Goal: Task Accomplishment & Management: Use online tool/utility

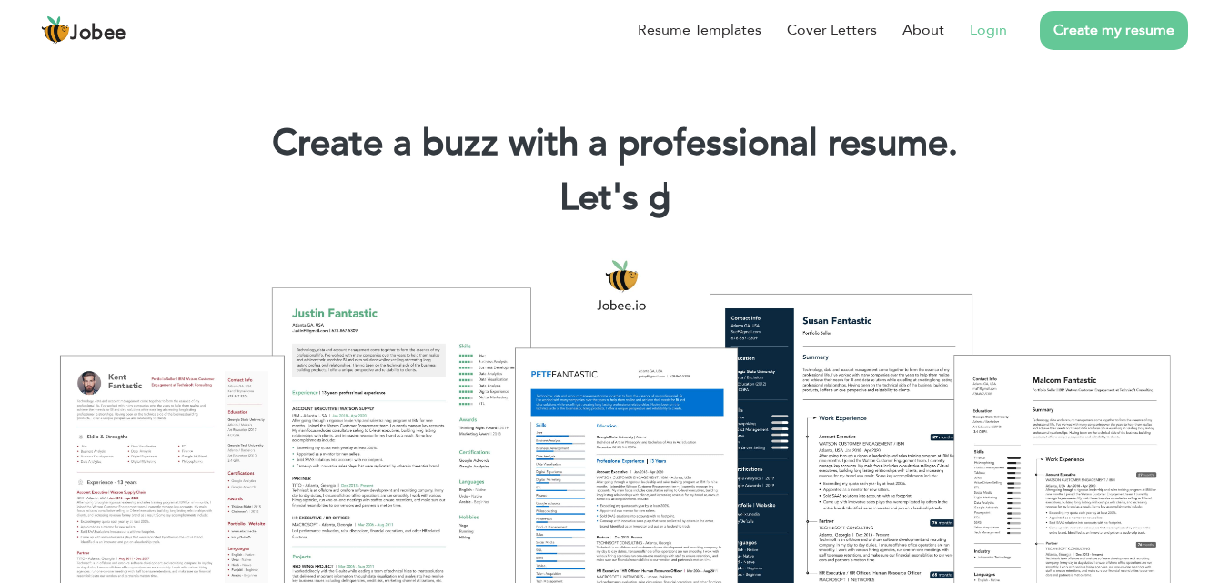
click at [989, 30] on link "Login" at bounding box center [987, 30] width 37 height 22
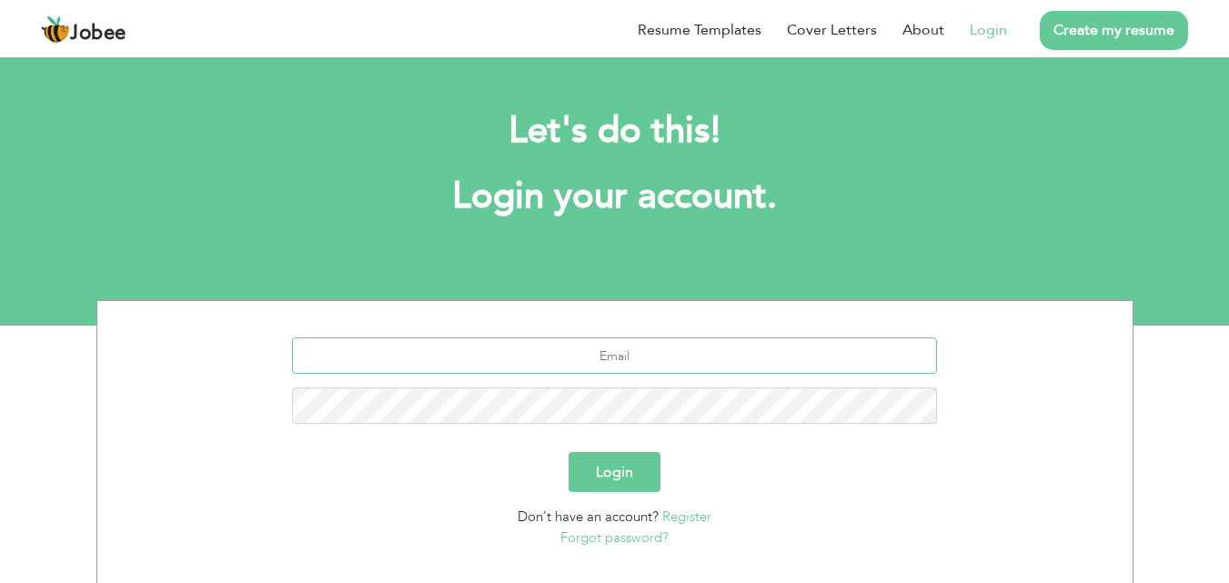
click at [594, 364] on input "text" at bounding box center [614, 355] width 645 height 36
type input "[EMAIL_ADDRESS][DOMAIN_NAME]"
click at [626, 487] on button "Login" at bounding box center [614, 472] width 92 height 40
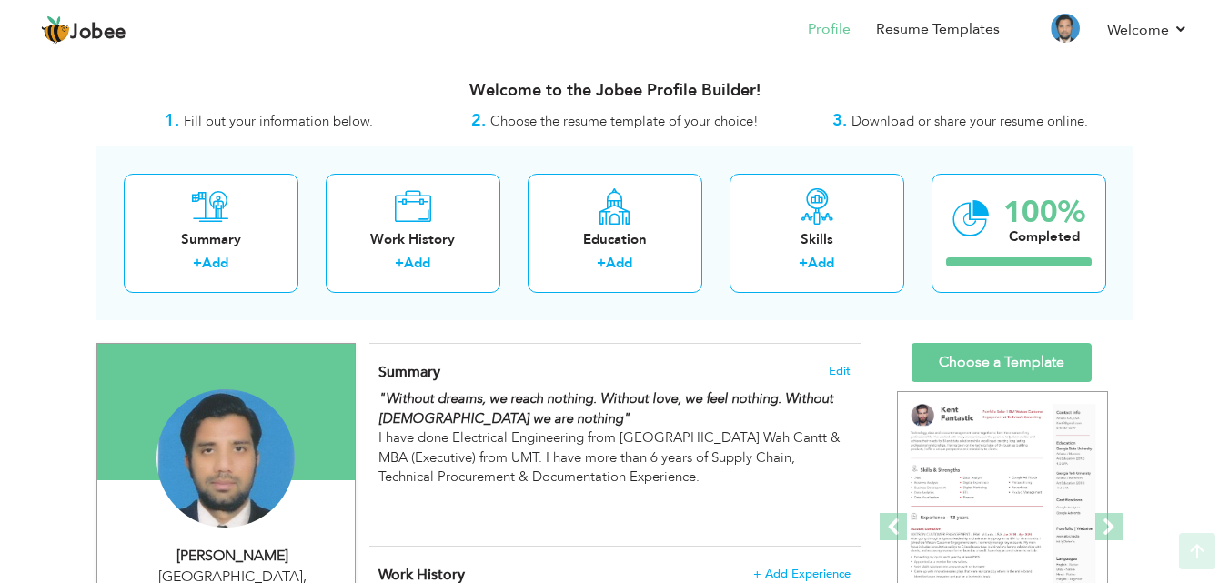
drag, startPoint x: 1241, startPoint y: 115, endPoint x: 1241, endPoint y: 88, distance: 27.3
click at [1229, 88] on html "Jobee Profile Resume Templates Resume Templates Cover Letters About My Resume W…" at bounding box center [614, 291] width 1229 height 583
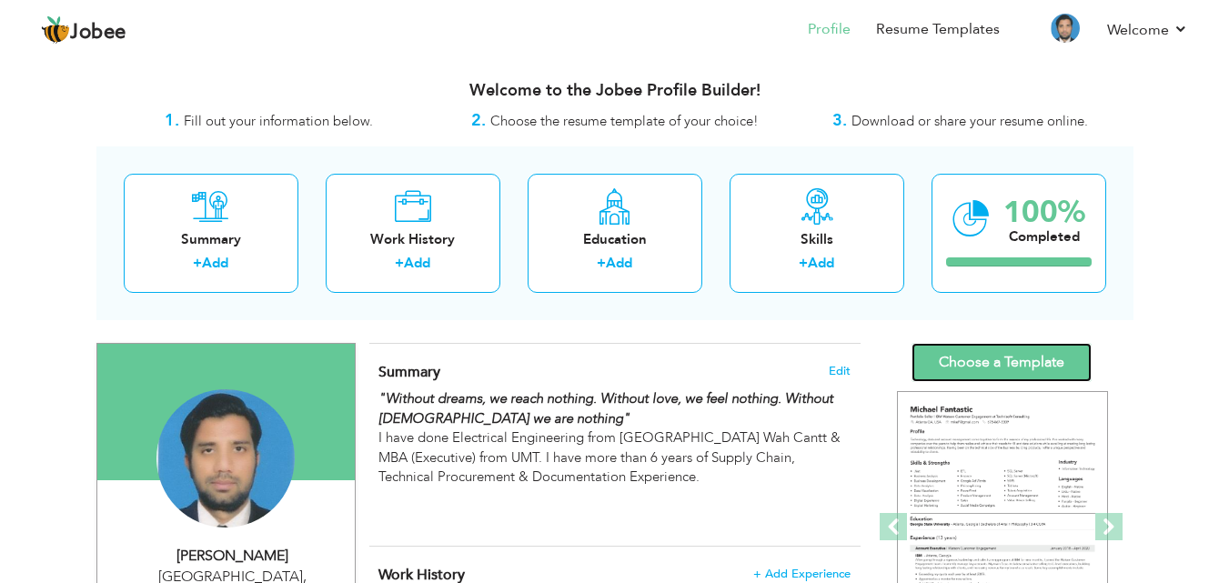
click at [999, 349] on link "Choose a Template" at bounding box center [1001, 362] width 180 height 39
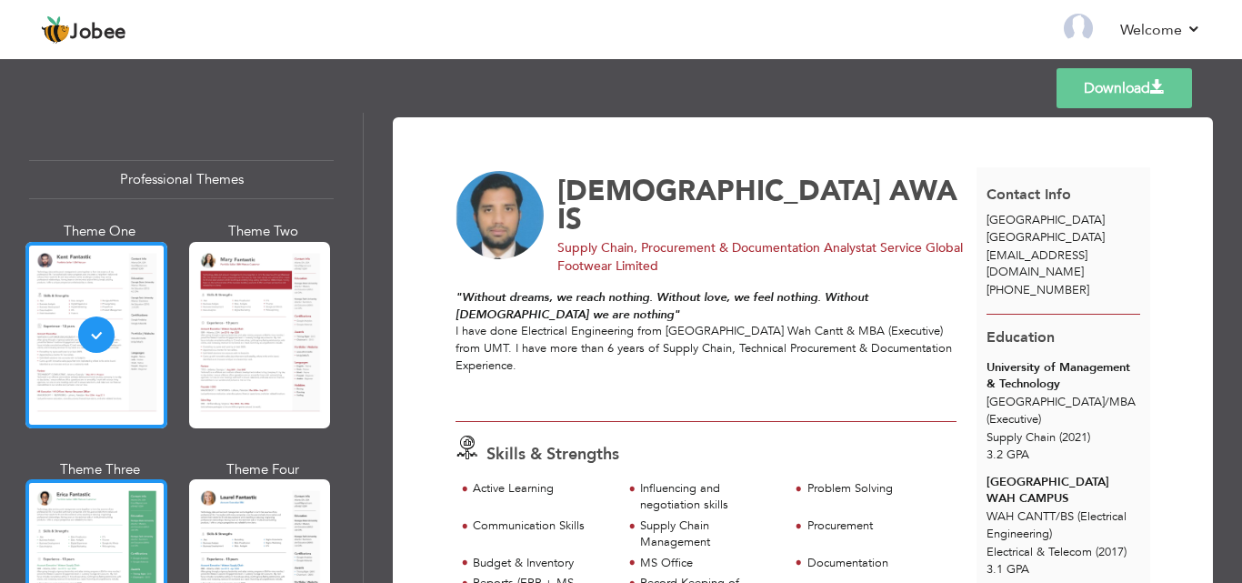
click at [88, 565] on div at bounding box center [96, 572] width 142 height 186
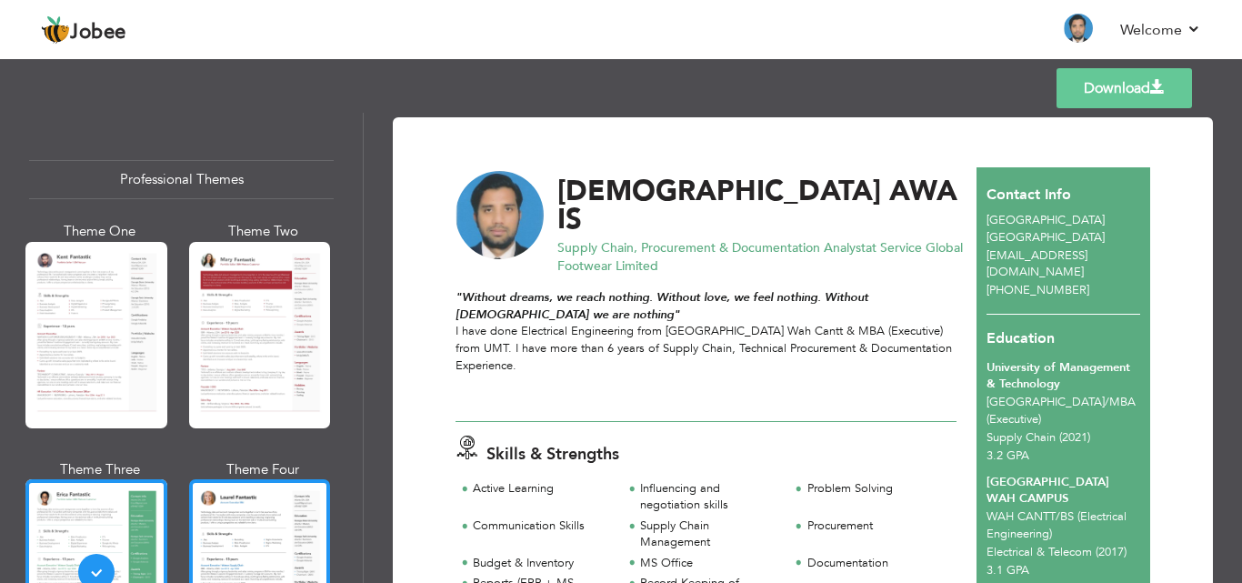
click at [261, 507] on div at bounding box center [260, 572] width 142 height 186
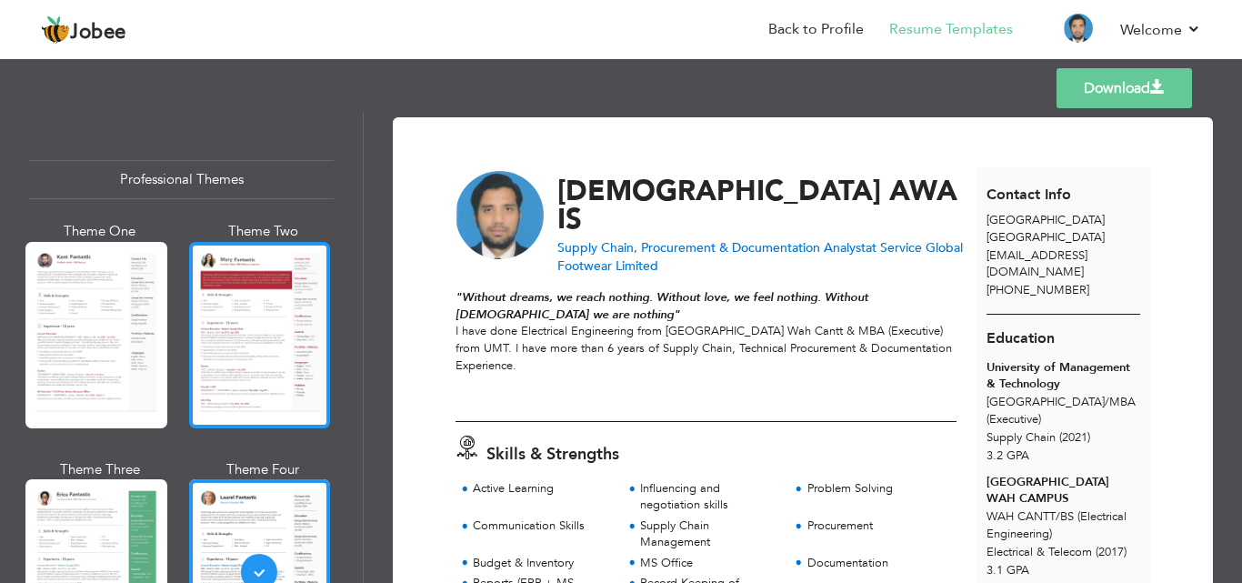
click at [288, 286] on div at bounding box center [260, 335] width 142 height 186
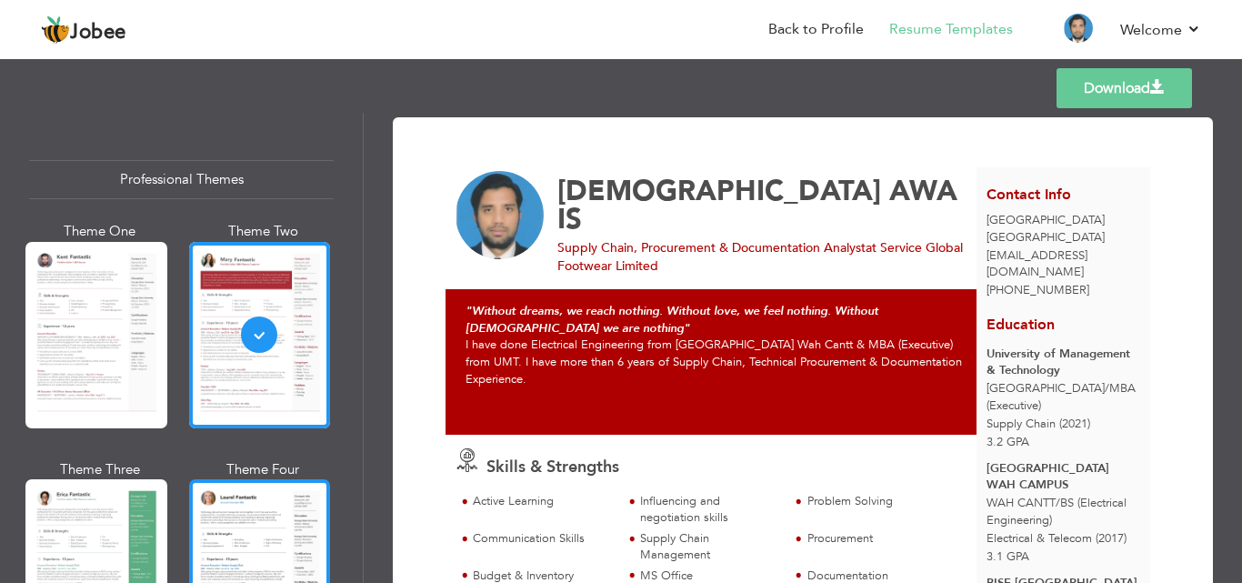
click at [259, 510] on div at bounding box center [260, 572] width 142 height 186
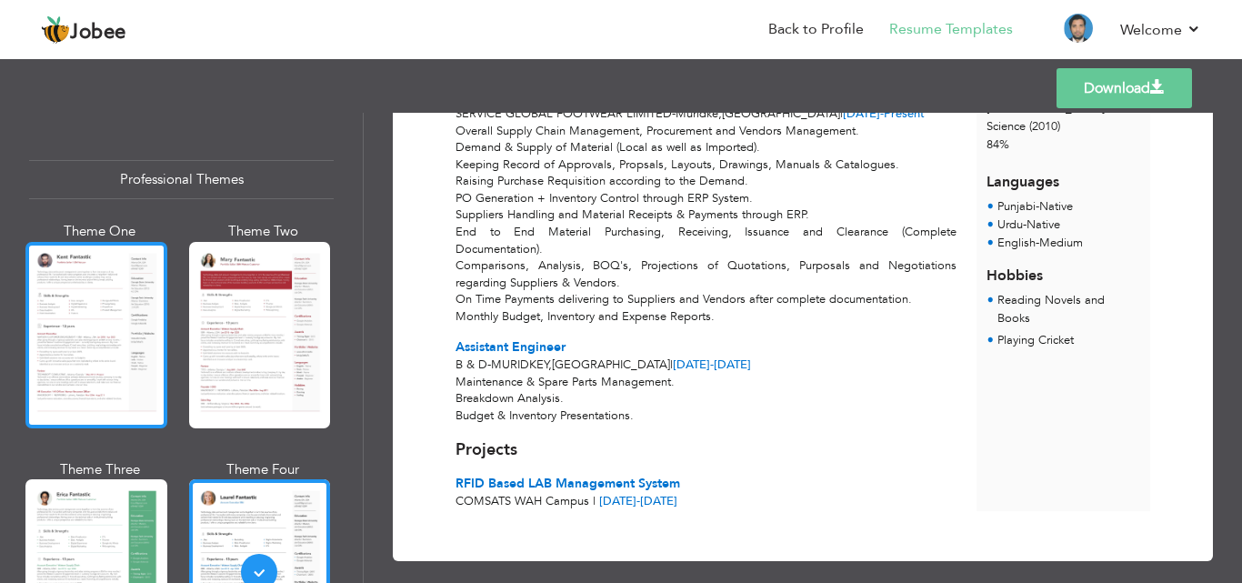
click at [133, 288] on div at bounding box center [96, 335] width 142 height 186
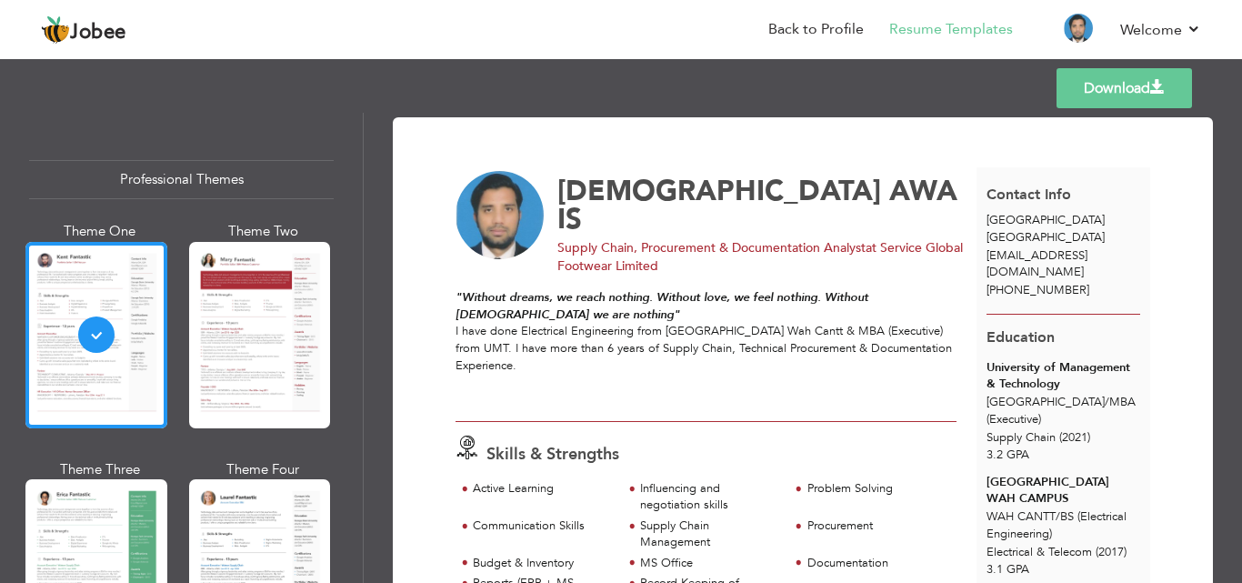
click at [1085, 81] on link "Download" at bounding box center [1125, 88] width 136 height 40
click at [754, 91] on div "Templates Download" at bounding box center [621, 88] width 1242 height 58
